Goal: Find specific fact: Find specific fact

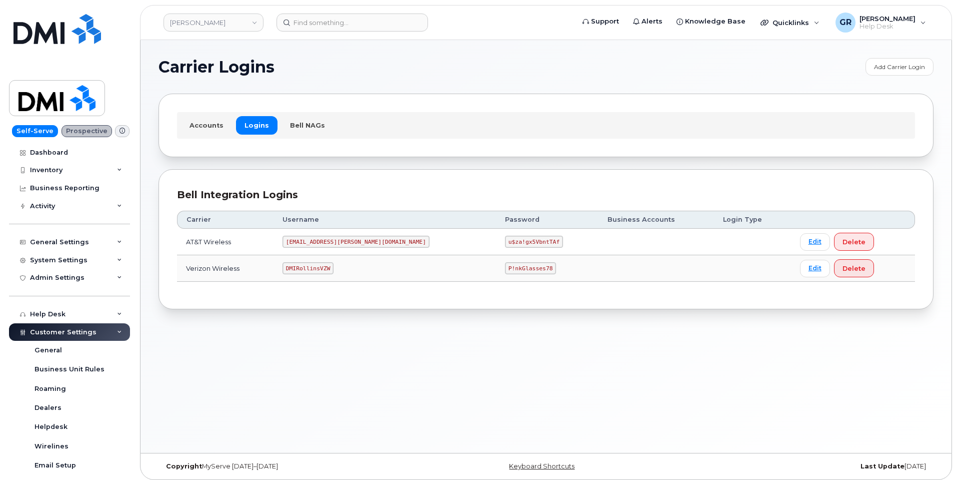
click at [505, 241] on code "u$za!gx5VbntTAf" at bounding box center [534, 242] width 58 height 12
click at [505, 268] on code "P!nkGlasses78" at bounding box center [530, 268] width 51 height 12
copy code "P!nkGlasses78"
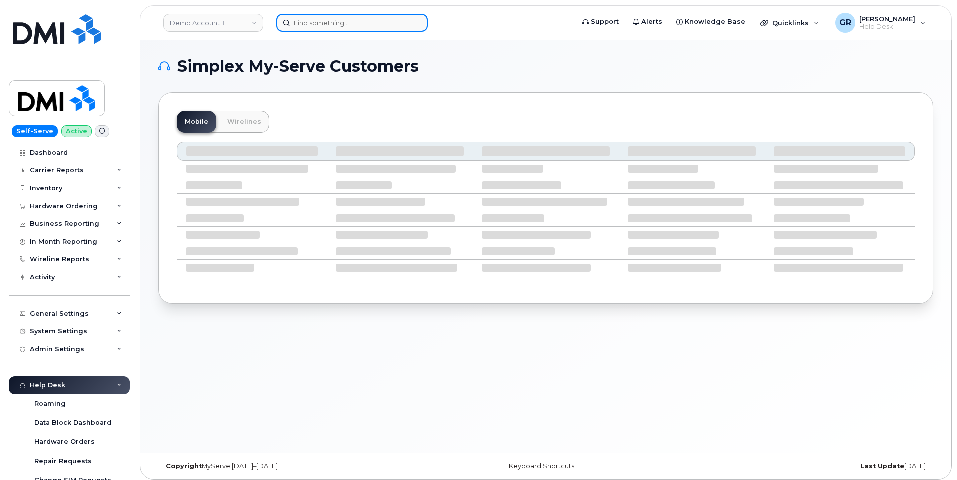
click at [312, 21] on input at bounding box center [353, 23] width 152 height 18
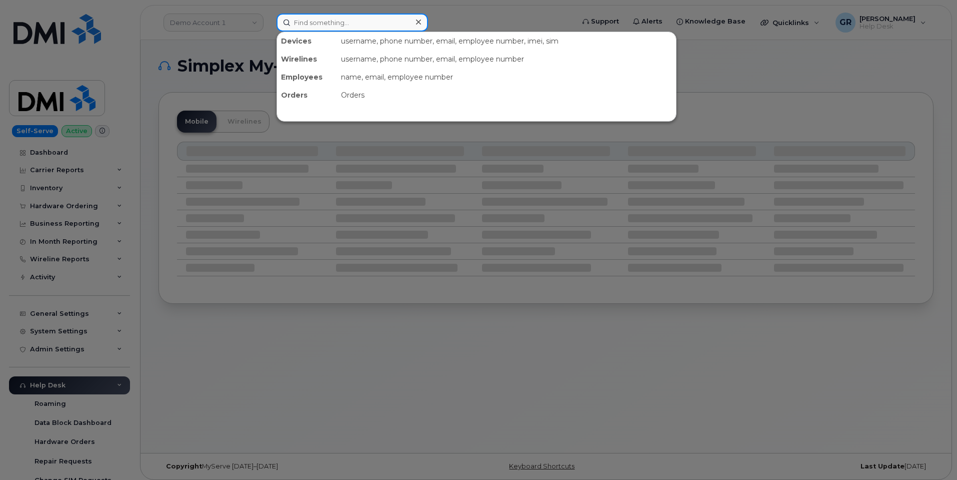
paste input "[PHONE_NUMBER]"
type input "[PHONE_NUMBER]"
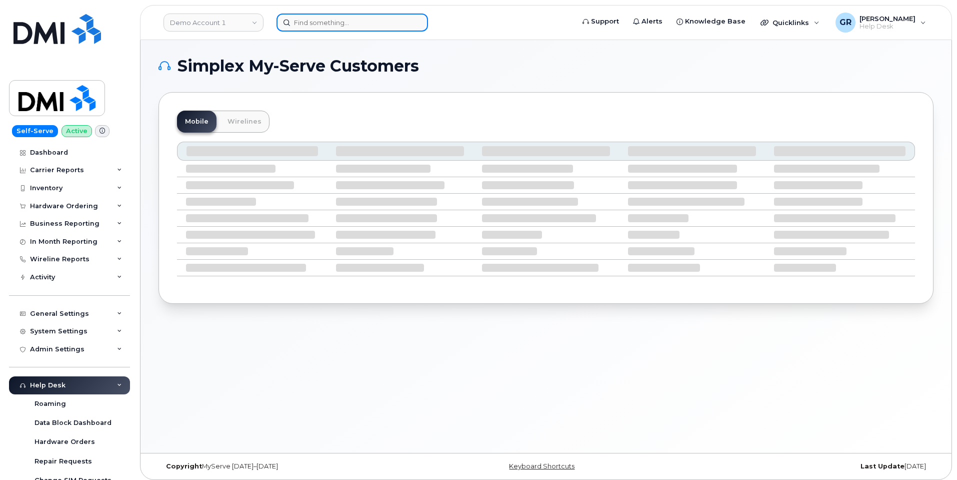
click at [343, 25] on input at bounding box center [353, 23] width 152 height 18
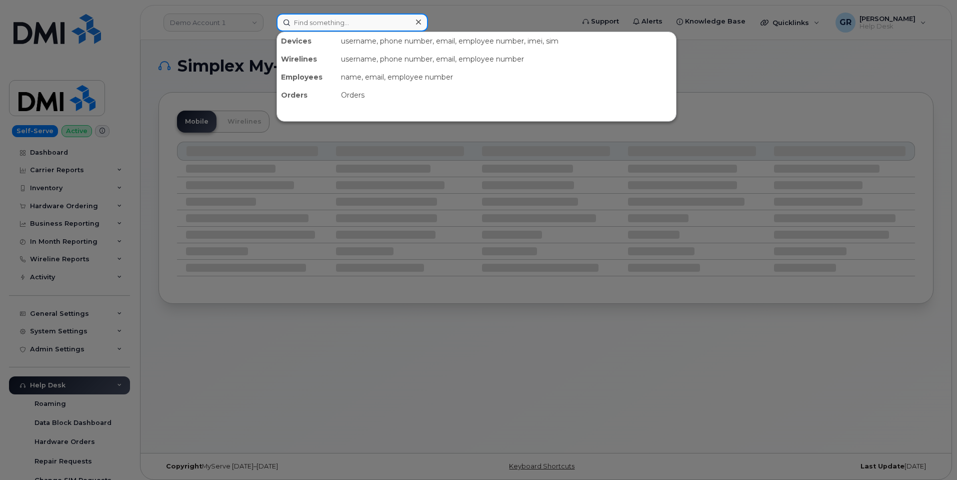
paste input "4093421200"
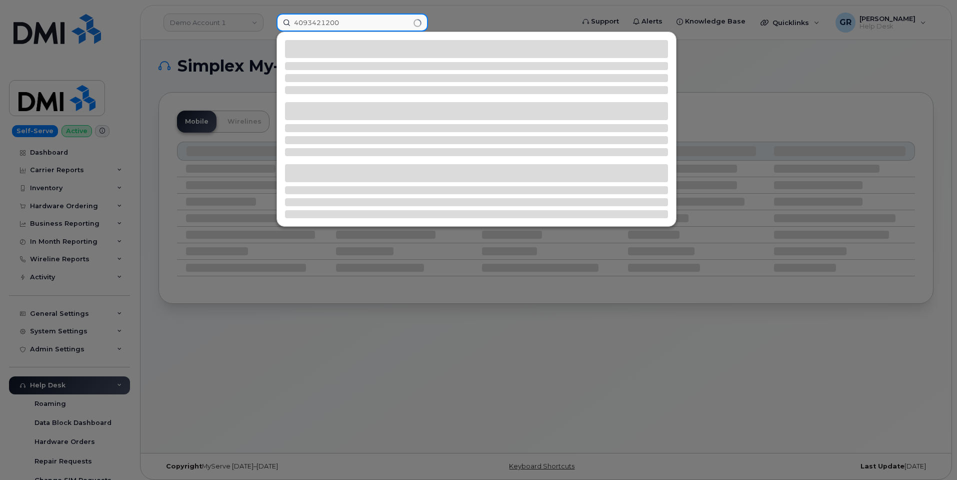
type input "4093421200"
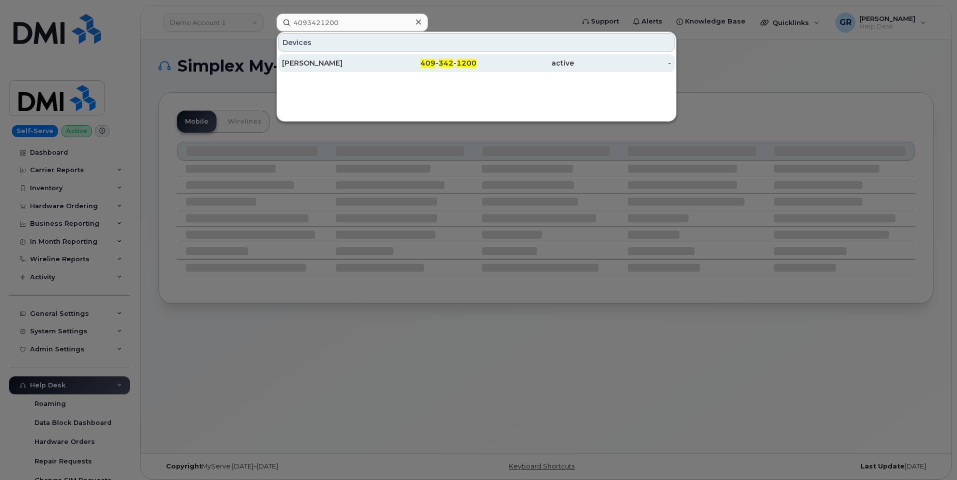
click at [463, 65] on span "1200" at bounding box center [467, 63] width 20 height 9
click at [413, 60] on div "409 - 342 - 1200" at bounding box center [429, 63] width 98 height 10
click at [406, 64] on div "409 - 342 - 1200" at bounding box center [429, 63] width 98 height 10
click at [369, 63] on div "[PERSON_NAME]" at bounding box center [331, 63] width 98 height 10
click at [367, 70] on div "[PERSON_NAME]" at bounding box center [331, 63] width 98 height 18
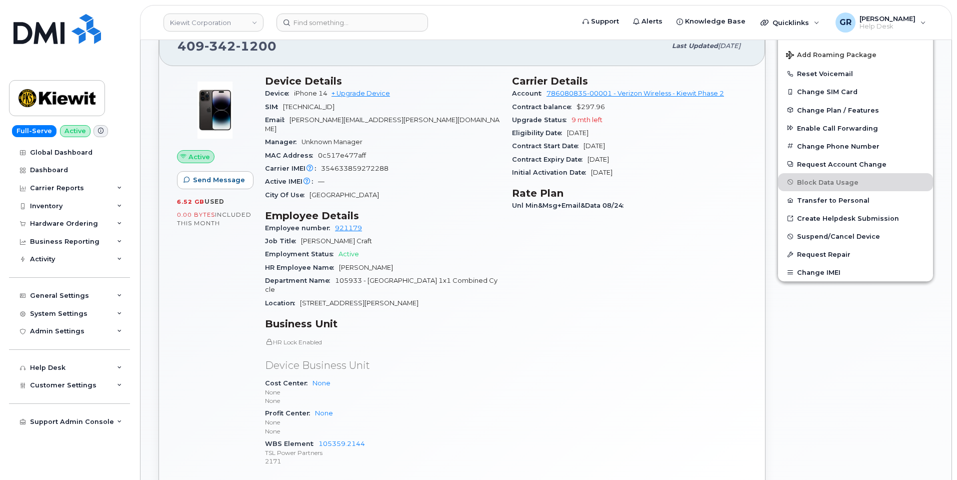
scroll to position [200, 0]
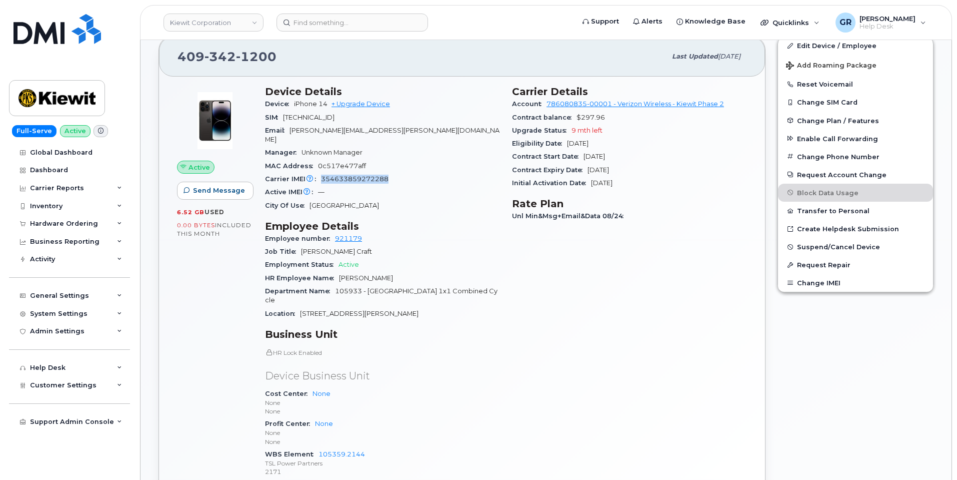
drag, startPoint x: 321, startPoint y: 167, endPoint x: 426, endPoint y: 163, distance: 105.1
click at [426, 173] on div "Carrier IMEI Carrier IMEI is reported during the last billing cycle or change o…" at bounding box center [382, 179] width 235 height 13
click at [392, 173] on div "Carrier IMEI Carrier IMEI is reported during the last billing cycle or change o…" at bounding box center [382, 179] width 235 height 13
drag, startPoint x: 332, startPoint y: 171, endPoint x: 394, endPoint y: 176, distance: 62.2
click at [394, 176] on div "Carrier IMEI Carrier IMEI is reported during the last billing cycle or change o…" at bounding box center [382, 179] width 235 height 13
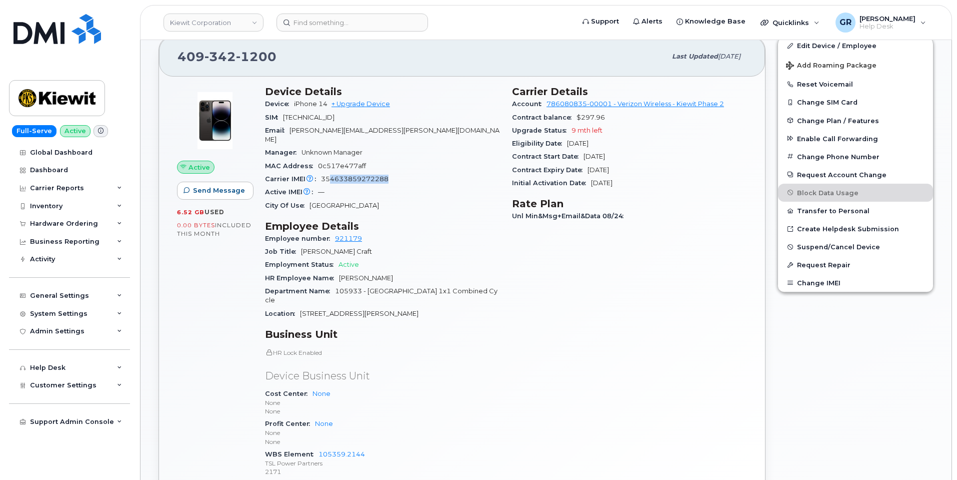
click at [394, 173] on div "Carrier IMEI Carrier IMEI is reported during the last billing cycle or change o…" at bounding box center [382, 179] width 235 height 13
drag, startPoint x: 331, startPoint y: 169, endPoint x: 342, endPoint y: 170, distance: 11.0
click at [342, 175] on span "354633859272288" at bounding box center [355, 179] width 68 height 8
copy span "463"
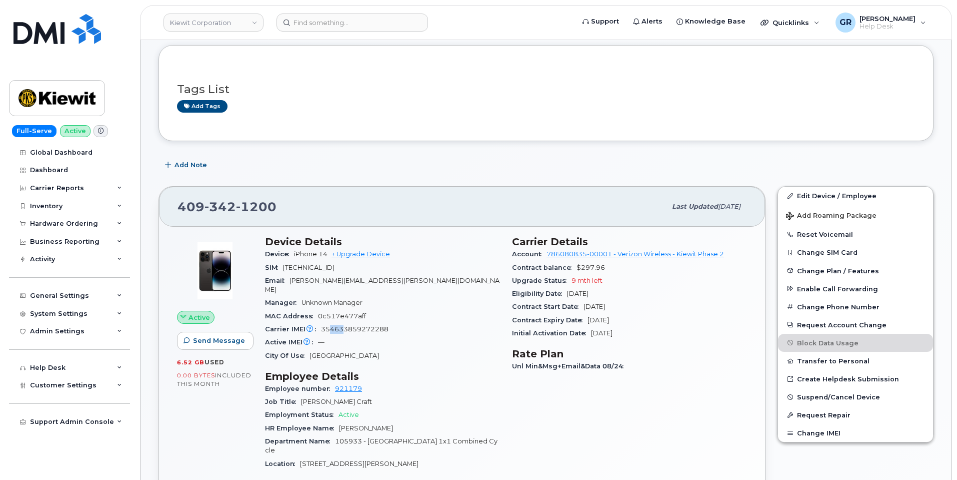
scroll to position [0, 0]
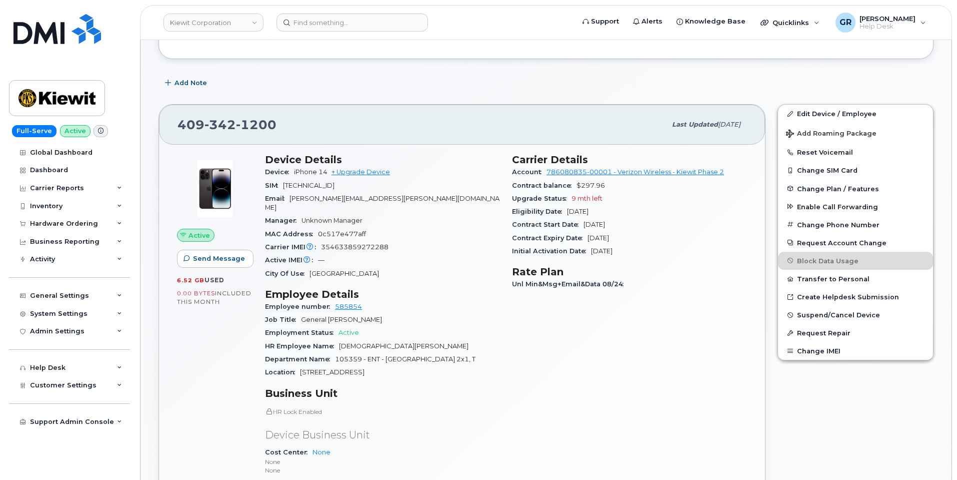
scroll to position [150, 0]
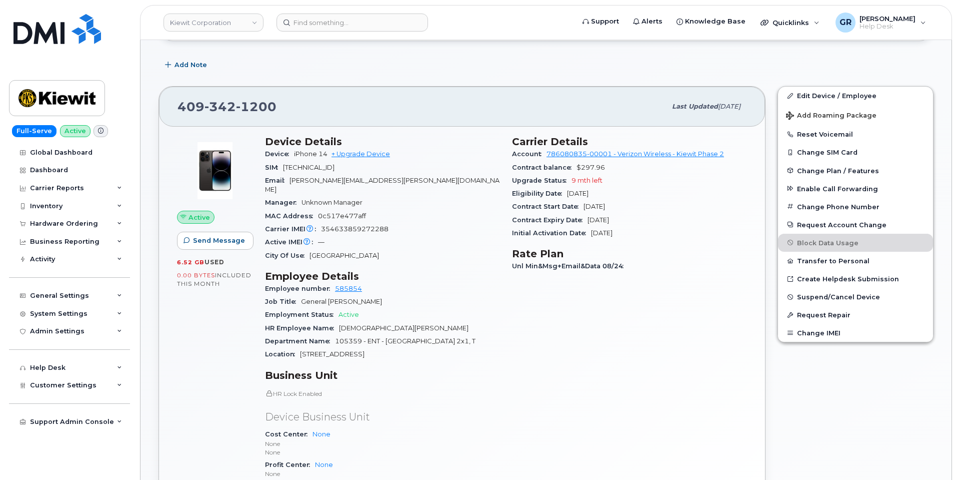
click at [302, 182] on span "[PERSON_NAME][EMAIL_ADDRESS][PERSON_NAME][DOMAIN_NAME]" at bounding box center [382, 185] width 235 height 17
click at [320, 179] on span "jesse.ozunajr@kiewit.com" at bounding box center [382, 185] width 235 height 17
click at [329, 181] on span "jesse.ozunajr@kiewit.com" at bounding box center [382, 185] width 235 height 17
drag, startPoint x: 291, startPoint y: 180, endPoint x: 375, endPoint y: 182, distance: 84.1
click at [375, 182] on div "Email jesse.ozunajr@kiewit.com" at bounding box center [382, 185] width 235 height 23
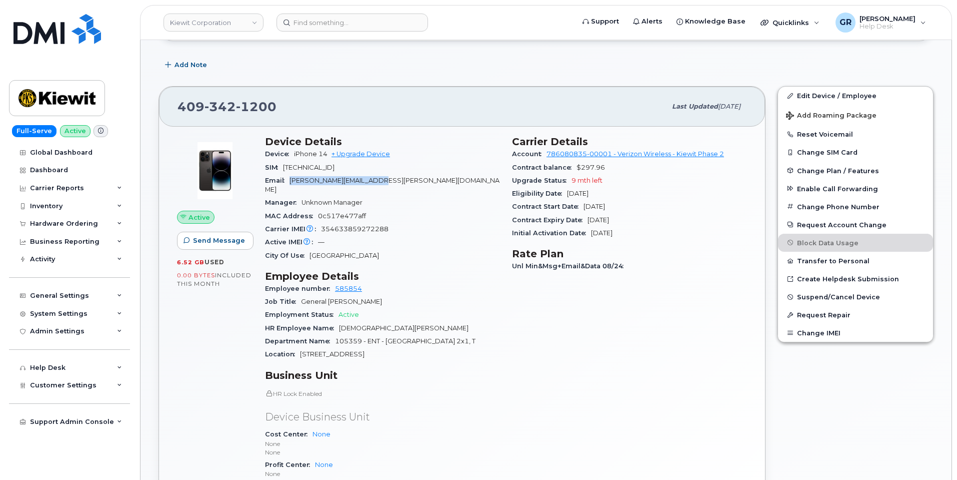
click at [375, 182] on div "Email jesse.ozunajr@kiewit.com" at bounding box center [382, 185] width 235 height 23
click at [343, 181] on span "jesse.ozunajr@kiewit.com" at bounding box center [382, 185] width 235 height 17
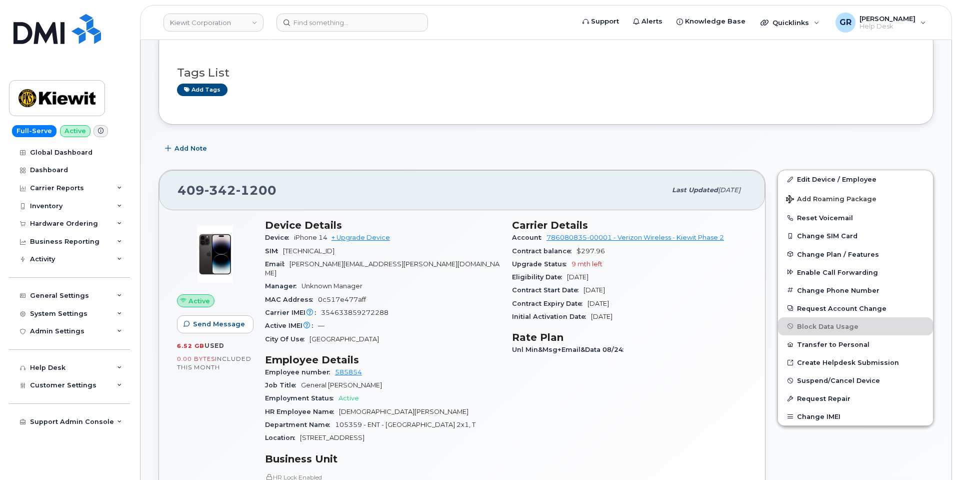
scroll to position [50, 0]
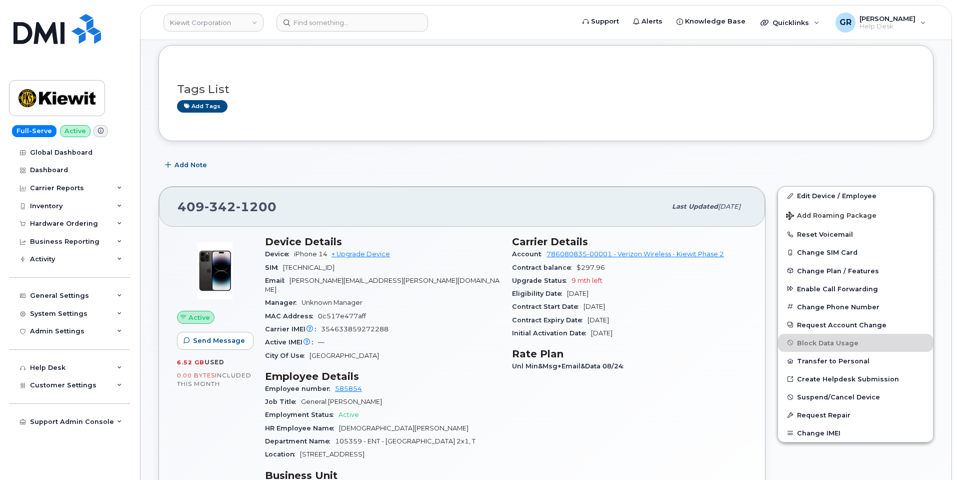
click at [326, 164] on div "Add Note" at bounding box center [546, 165] width 775 height 18
click at [318, 169] on div "Add Note" at bounding box center [546, 165] width 775 height 18
drag, startPoint x: 279, startPoint y: 205, endPoint x: 179, endPoint y: 201, distance: 100.1
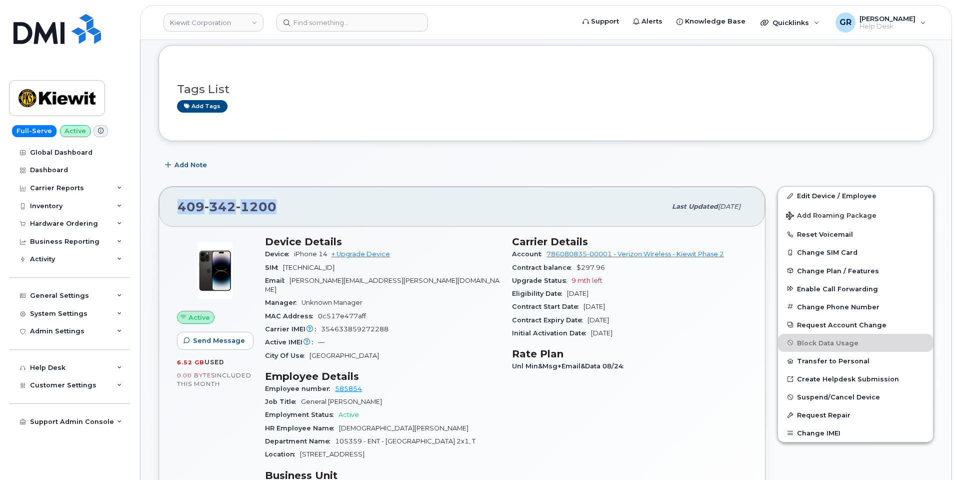
click at [179, 201] on div "409 342 1200" at bounding box center [422, 206] width 489 height 21
click at [179, 201] on span "409 342 1200" at bounding box center [227, 206] width 99 height 15
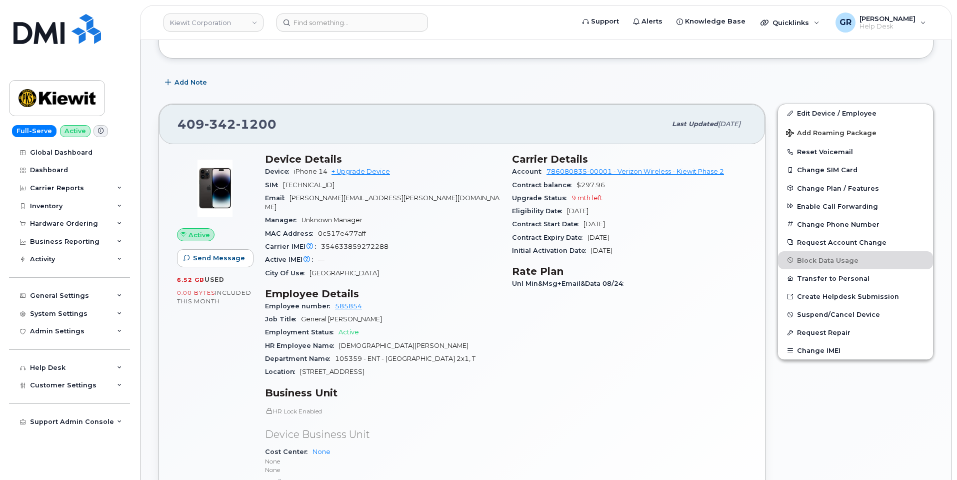
scroll to position [150, 0]
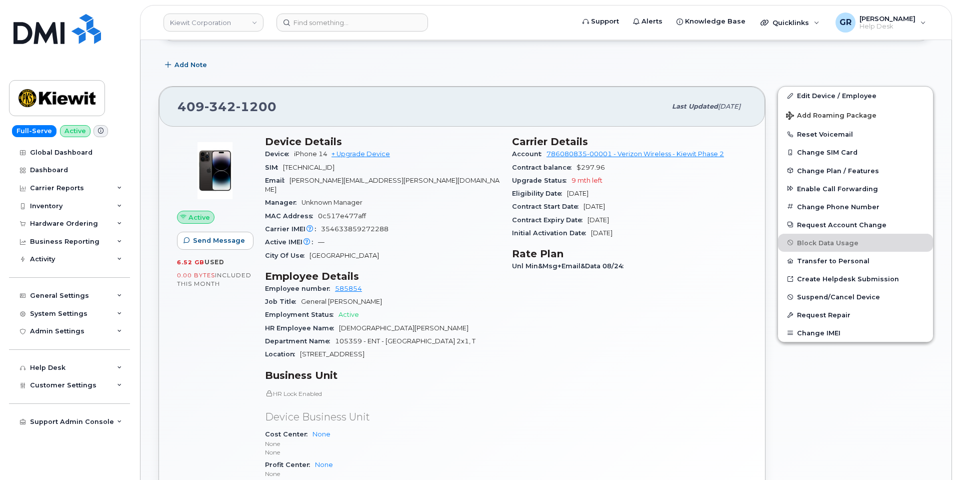
click at [360, 295] on div "Job Title General Foreman" at bounding box center [382, 301] width 235 height 13
